Goal: Navigation & Orientation: Understand site structure

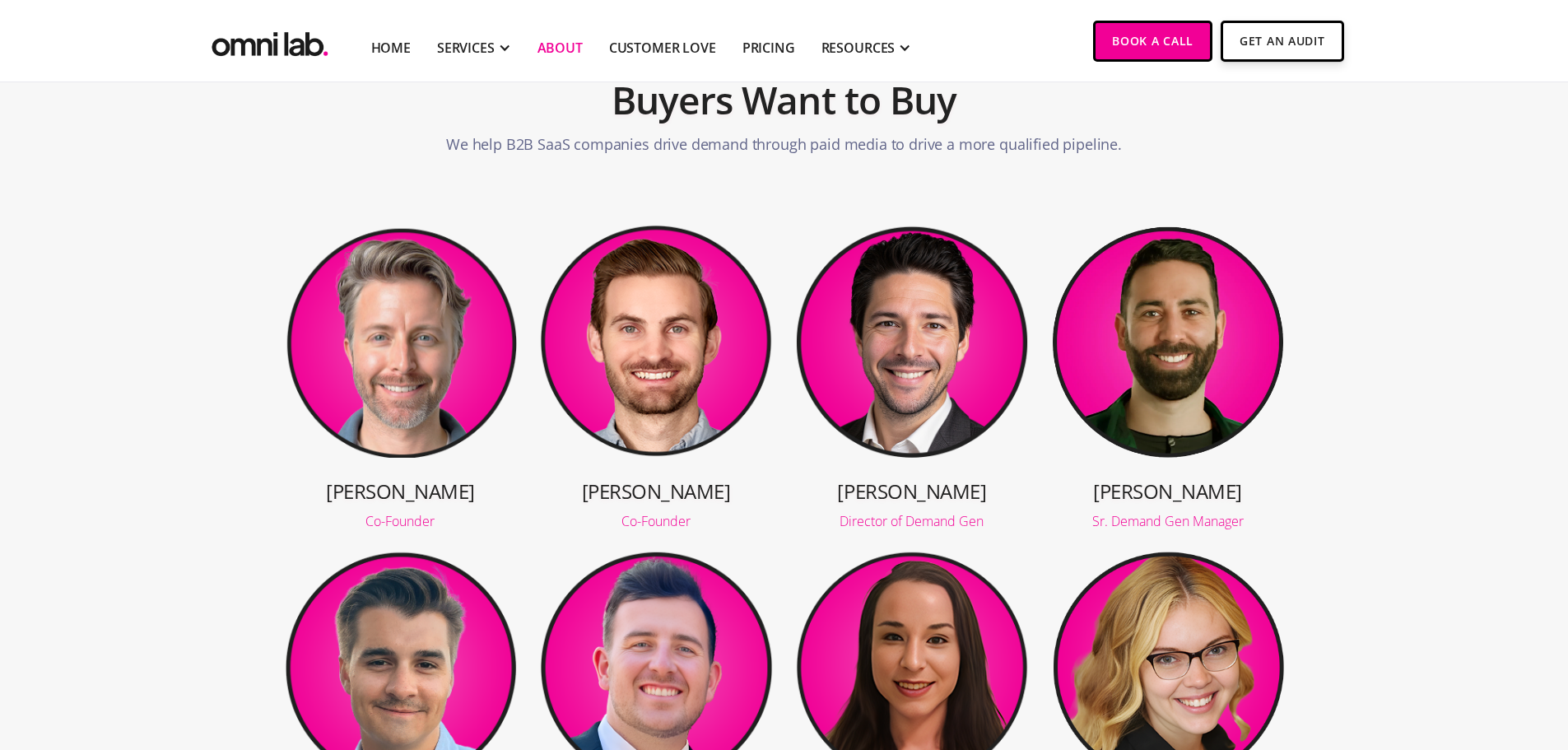
click at [675, 412] on img at bounding box center [656, 341] width 234 height 234
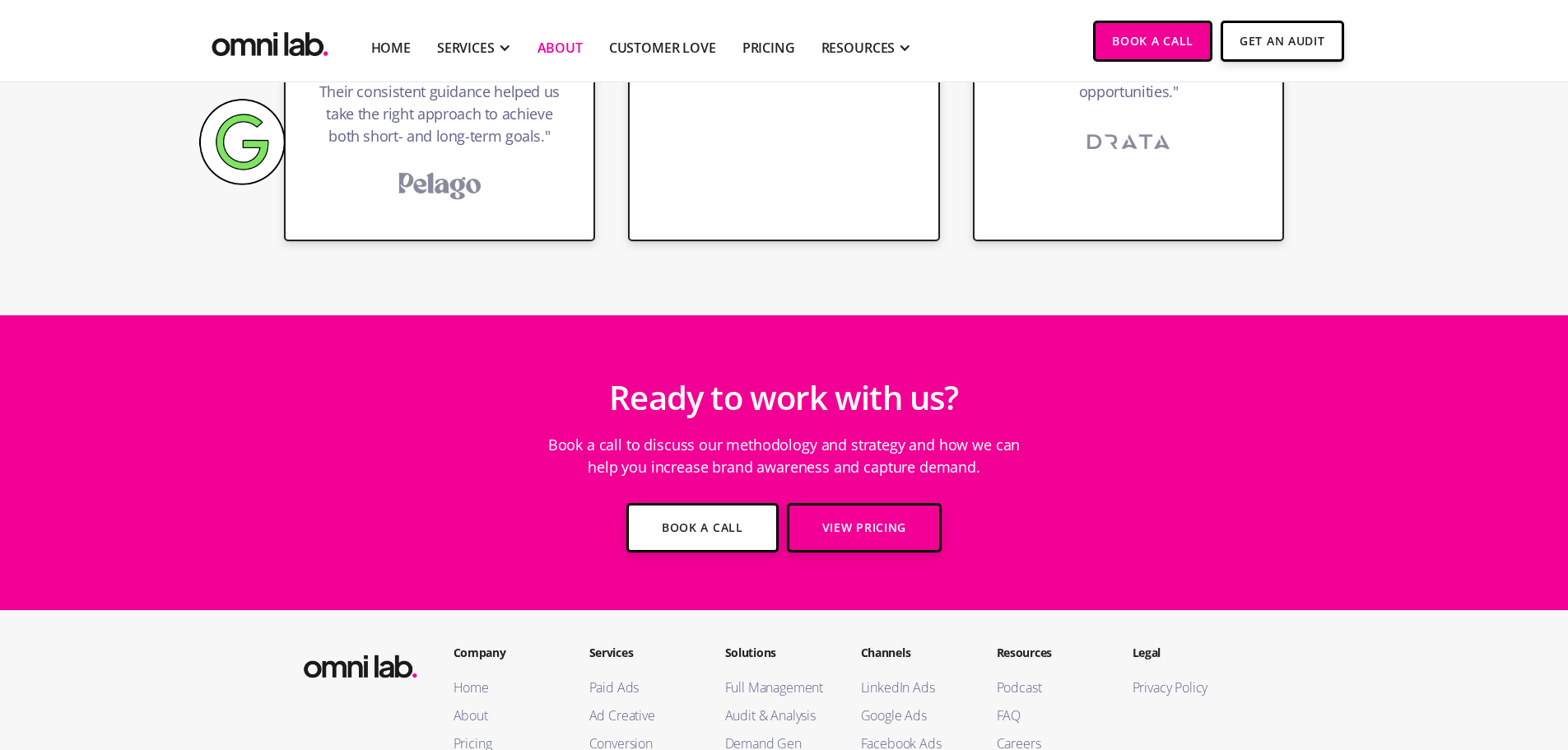
scroll to position [2983, 0]
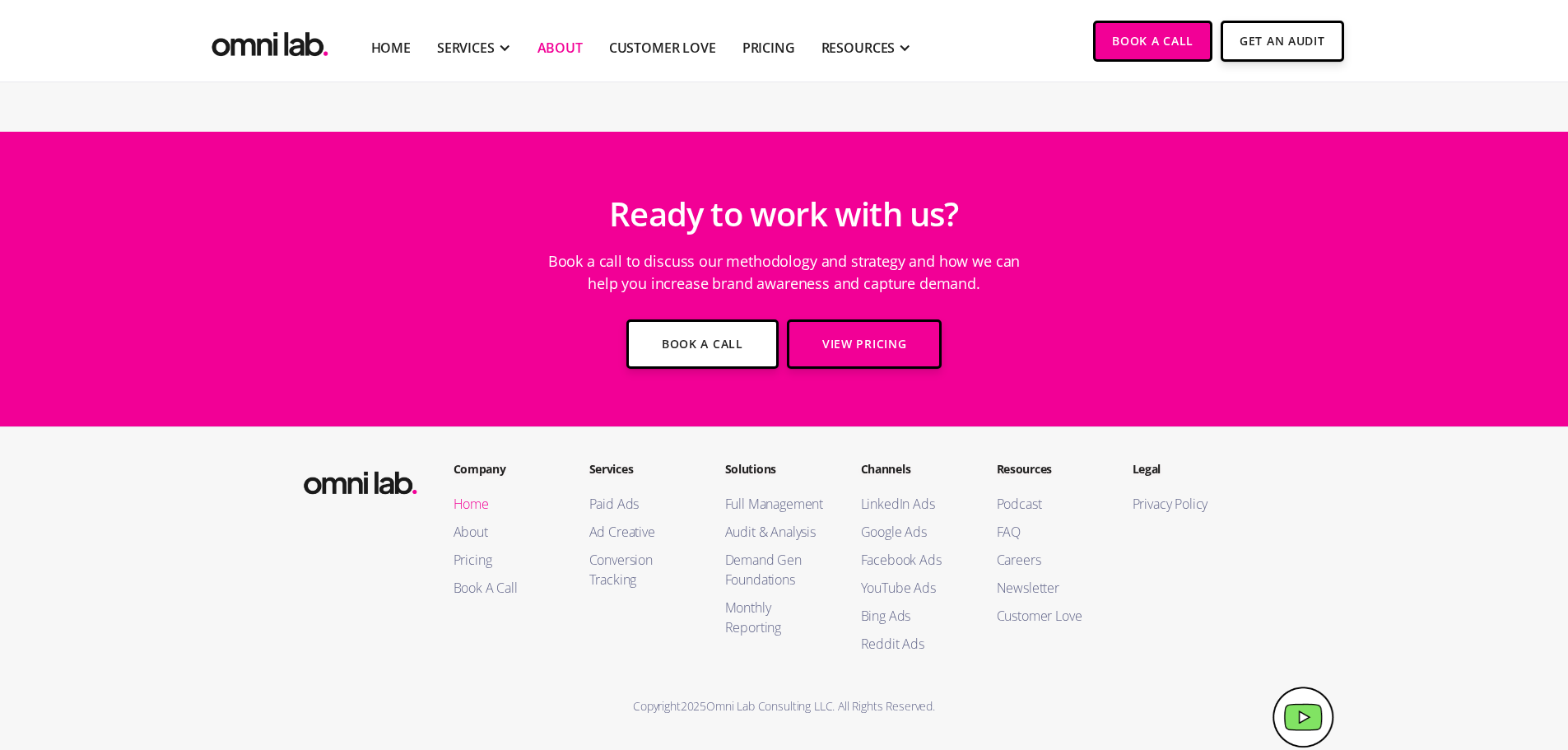
click at [482, 501] on link "Home" at bounding box center [504, 504] width 103 height 20
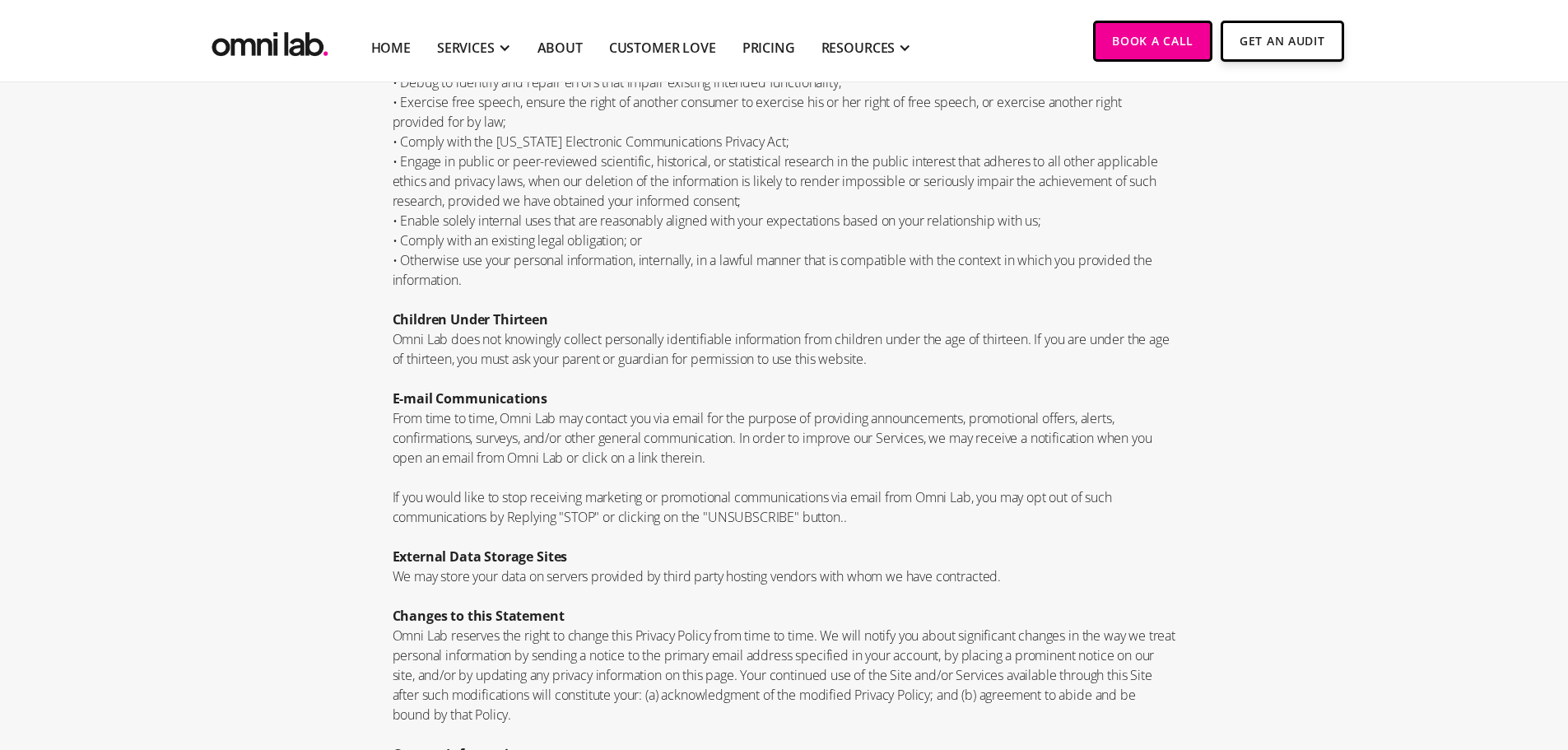
scroll to position [5187, 0]
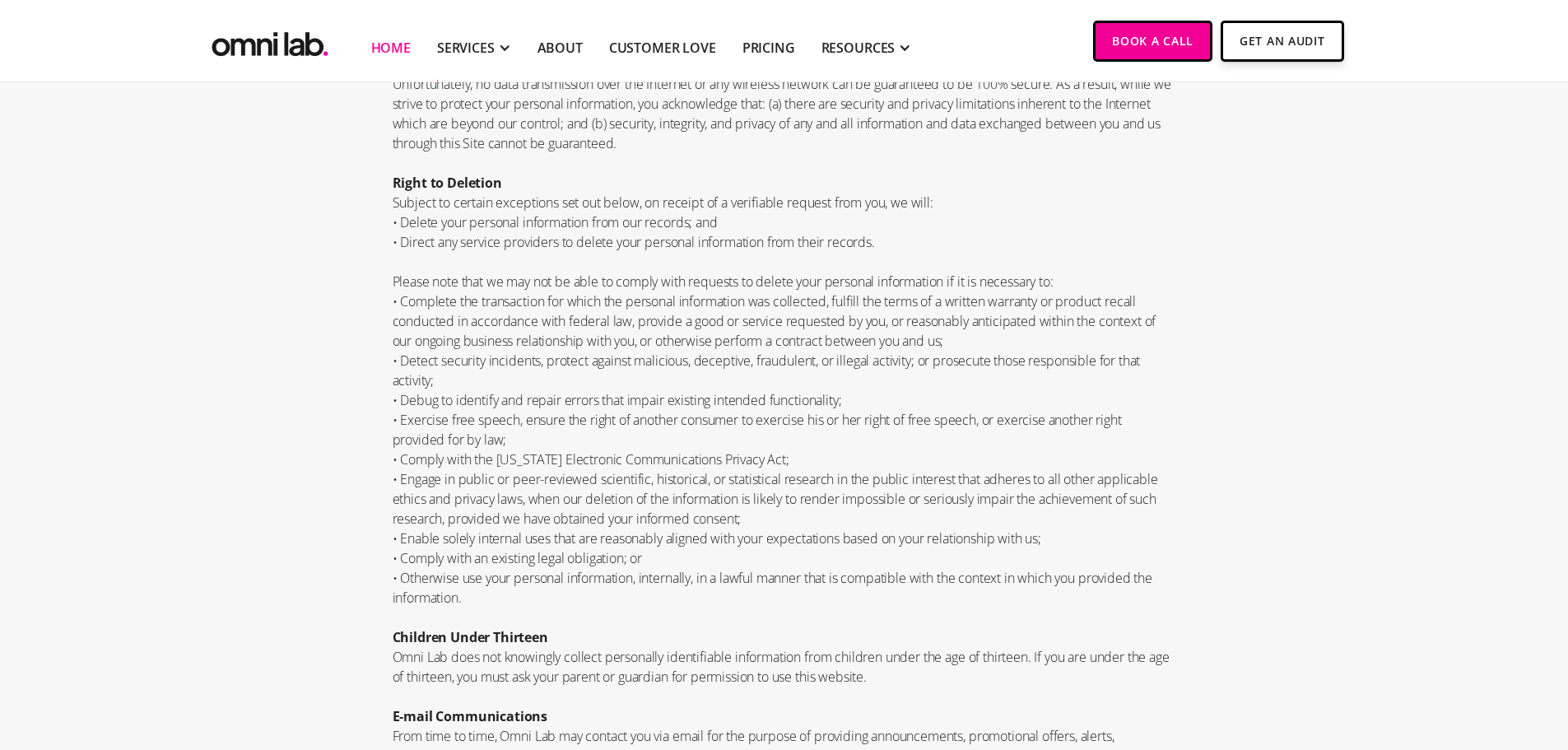
click at [385, 42] on link "Home" at bounding box center [391, 47] width 39 height 20
